Goal: Transaction & Acquisition: Purchase product/service

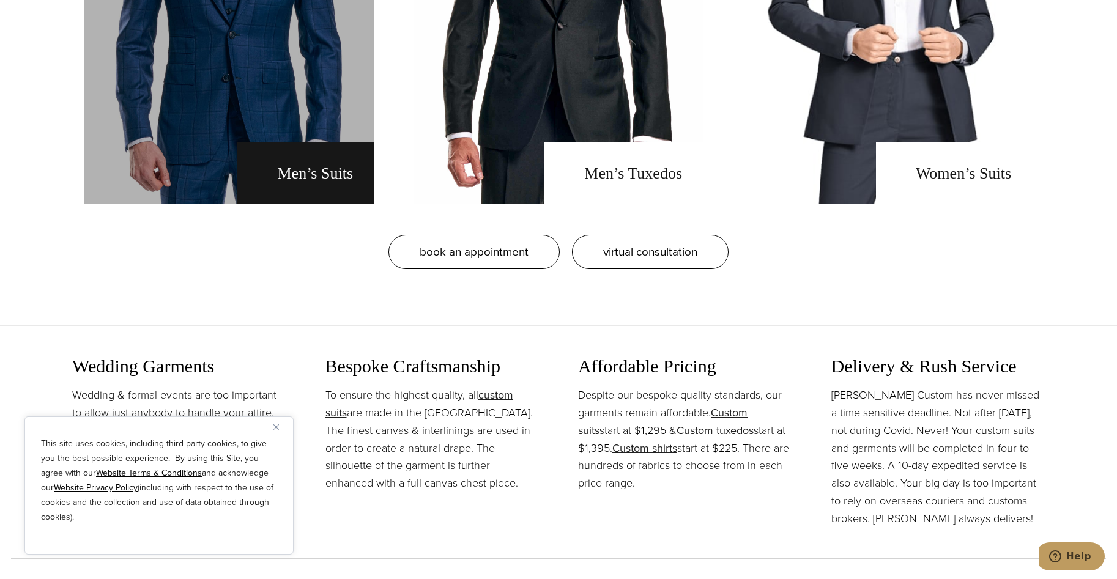
scroll to position [1101, 0]
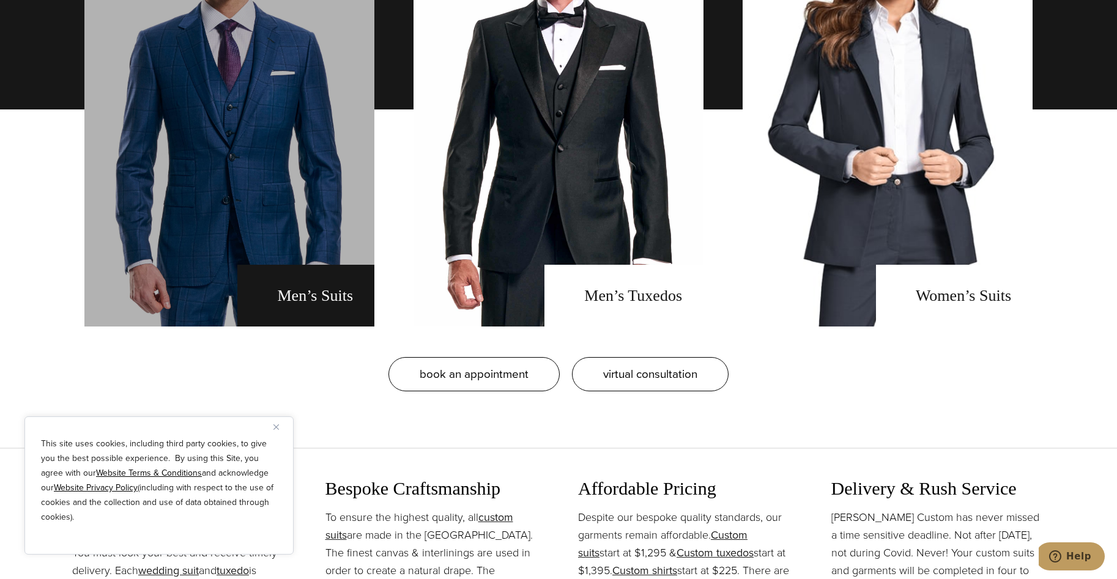
click at [296, 272] on link "men's suits" at bounding box center [229, 109] width 290 height 434
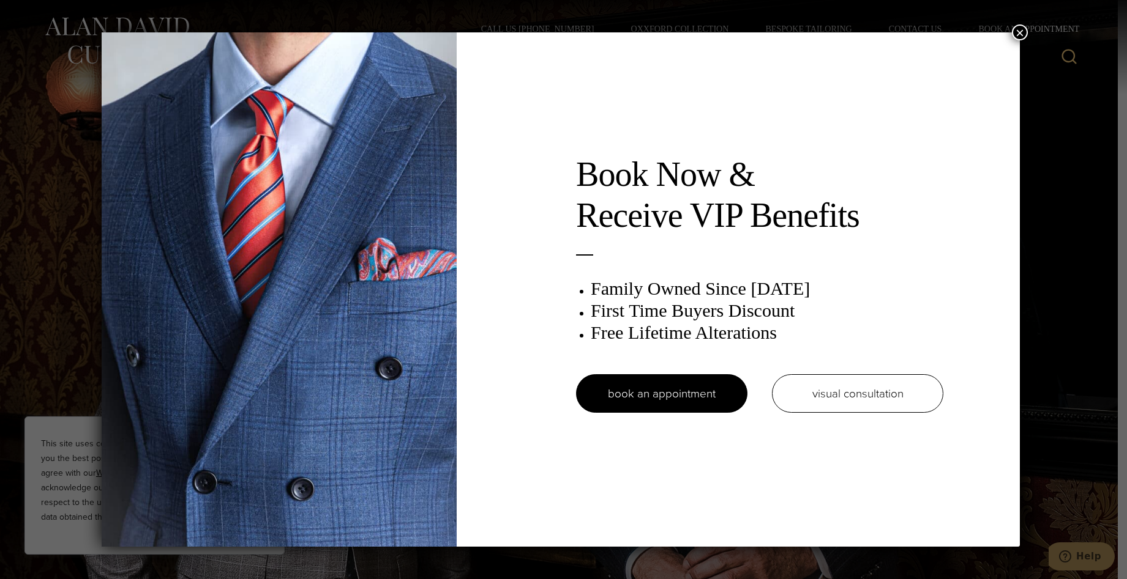
click at [1025, 28] on button "×" at bounding box center [1020, 32] width 16 height 16
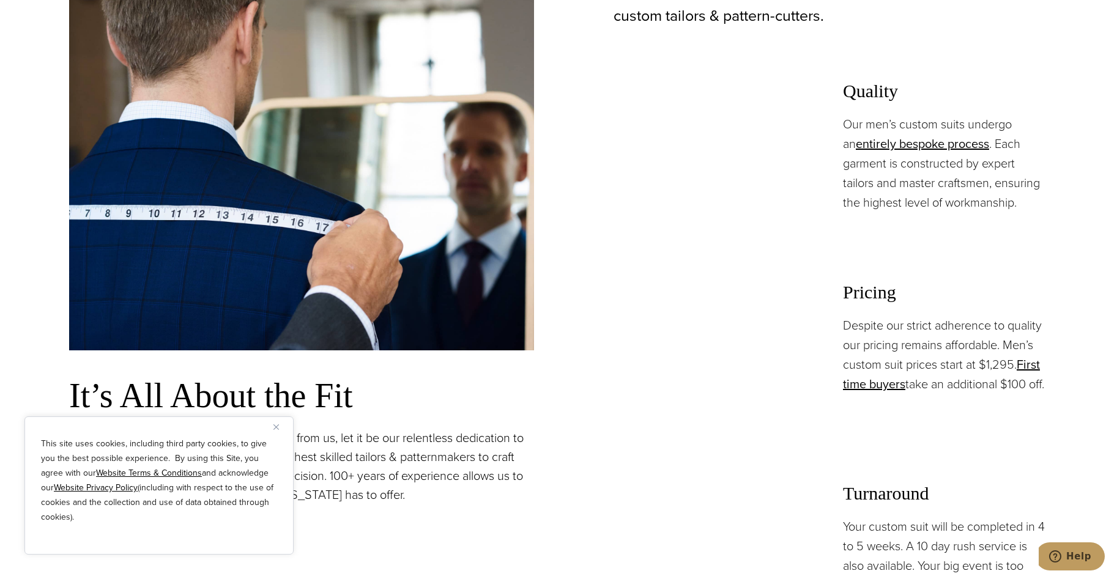
scroll to position [979, 0]
